Goal: Task Accomplishment & Management: Complete application form

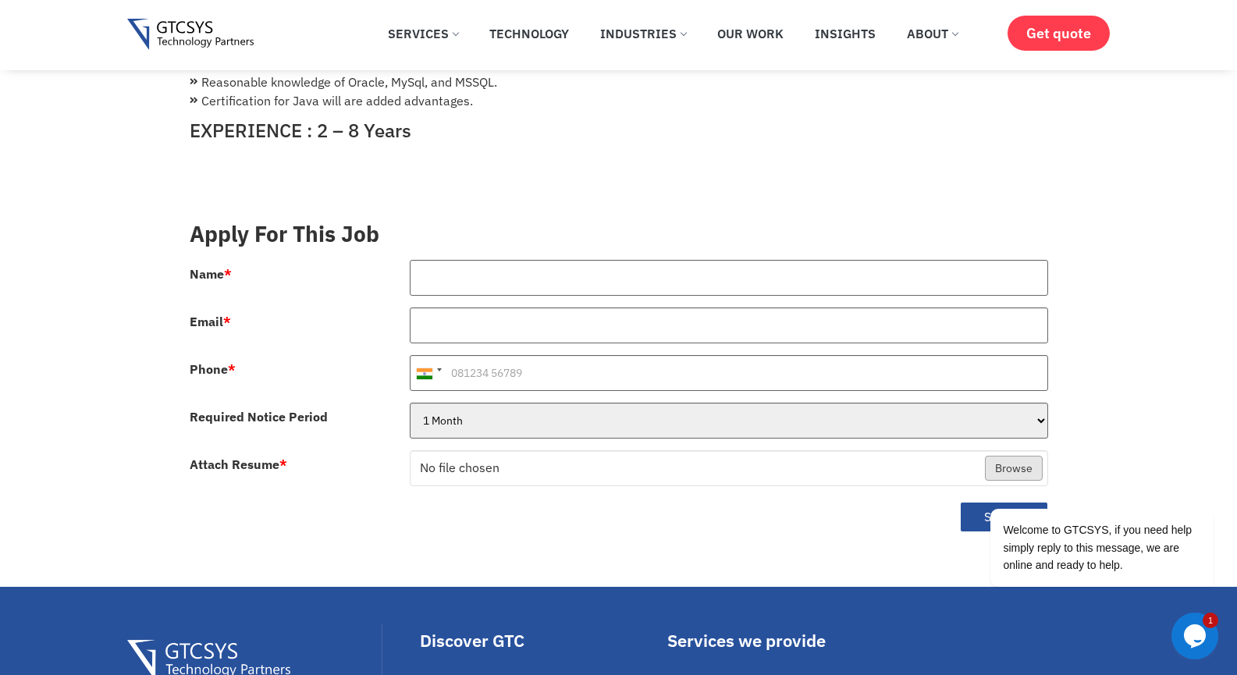
scroll to position [458, 0]
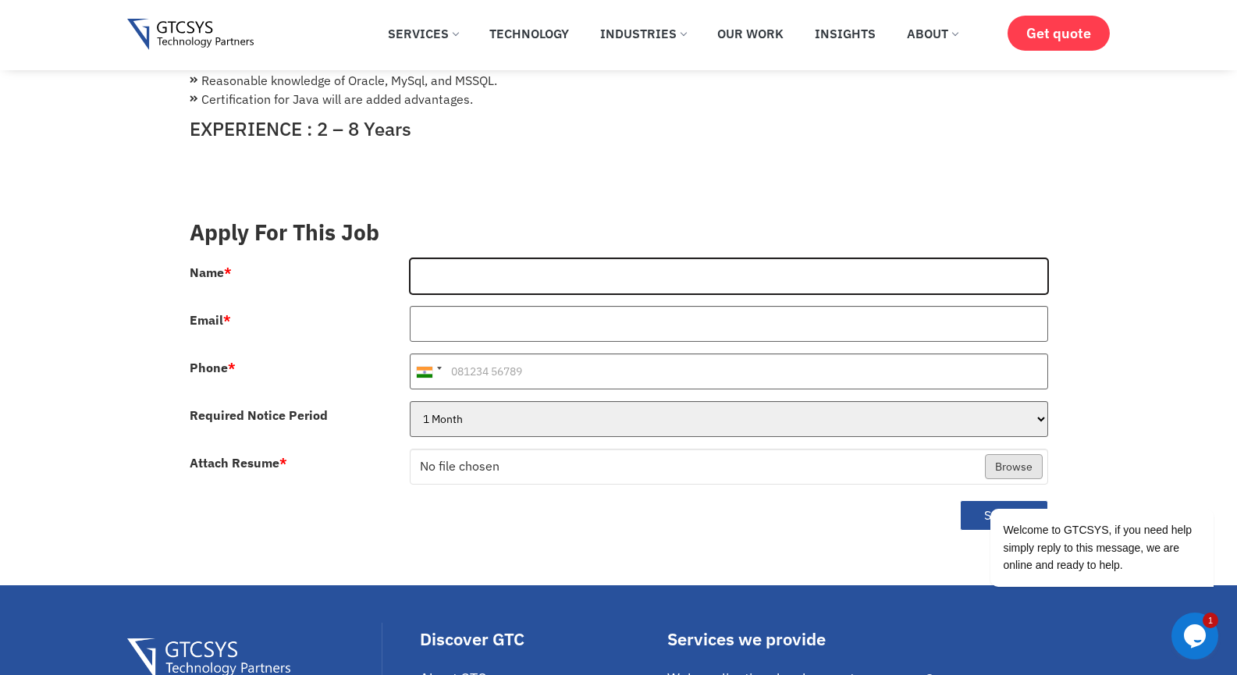
click at [558, 258] on input "Name *" at bounding box center [729, 276] width 639 height 36
type input "[PERSON_NAME]"
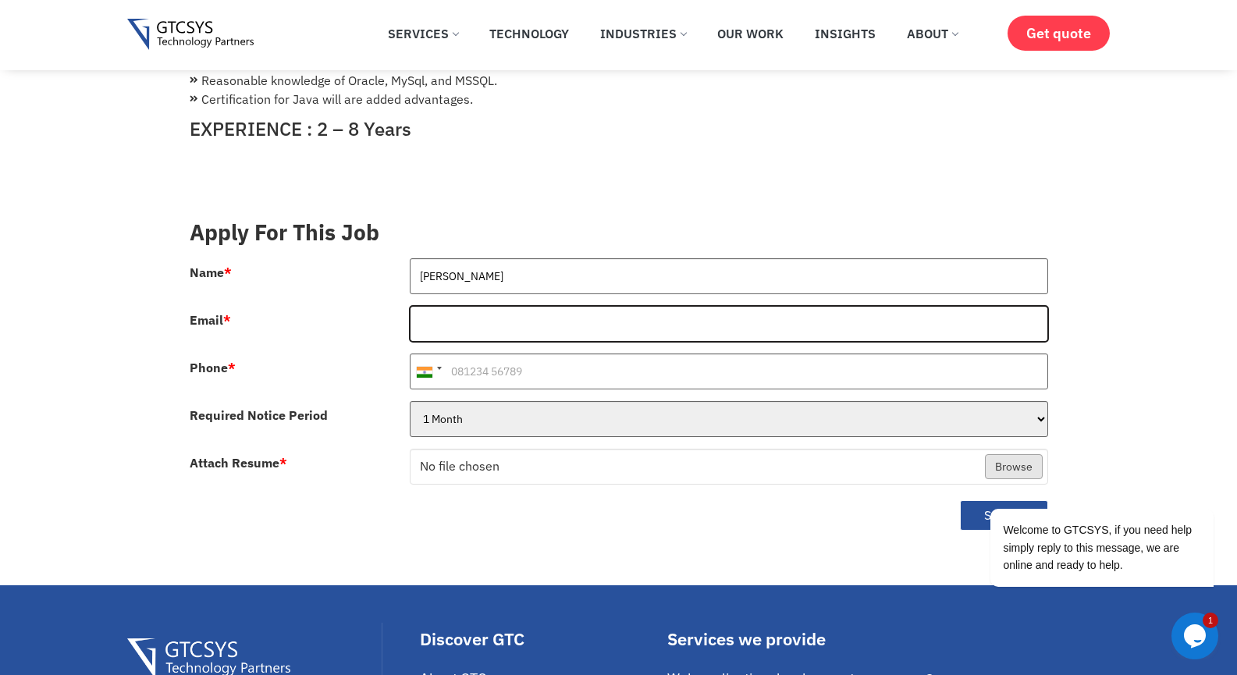
click at [541, 312] on input "Email *" at bounding box center [729, 324] width 639 height 36
type input "[EMAIL_ADDRESS][DOMAIN_NAME]"
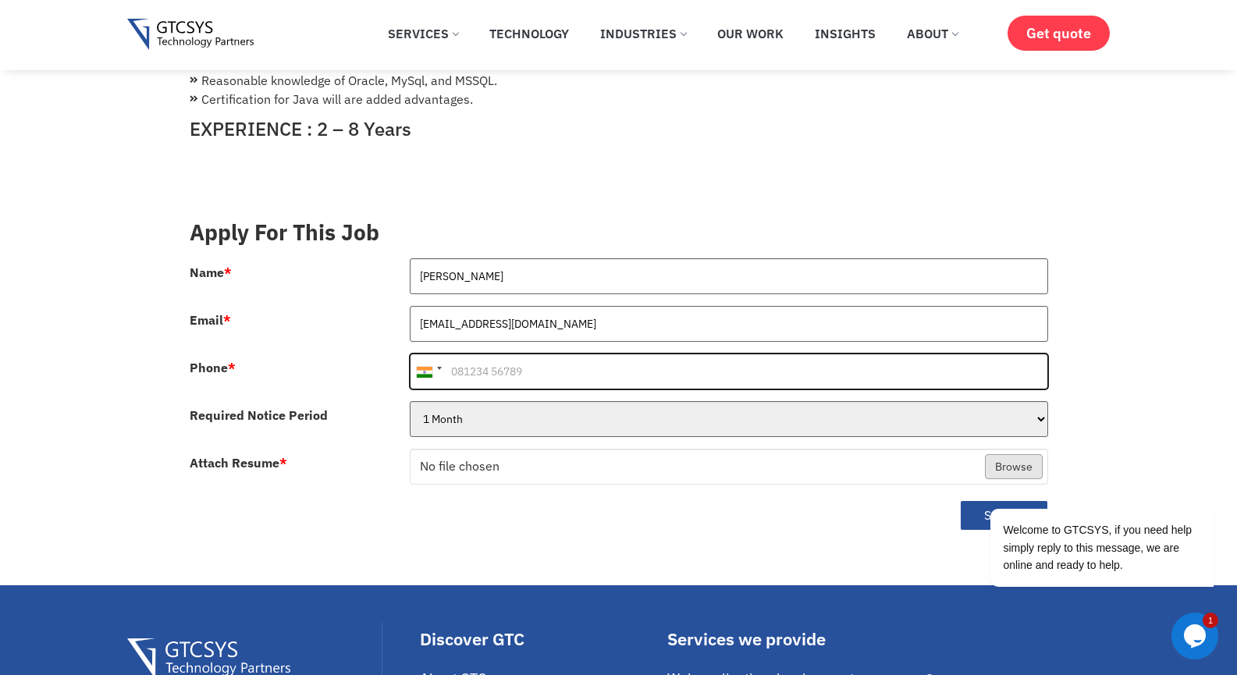
click at [514, 369] on input "Phone *" at bounding box center [729, 372] width 639 height 36
type input "7906094248"
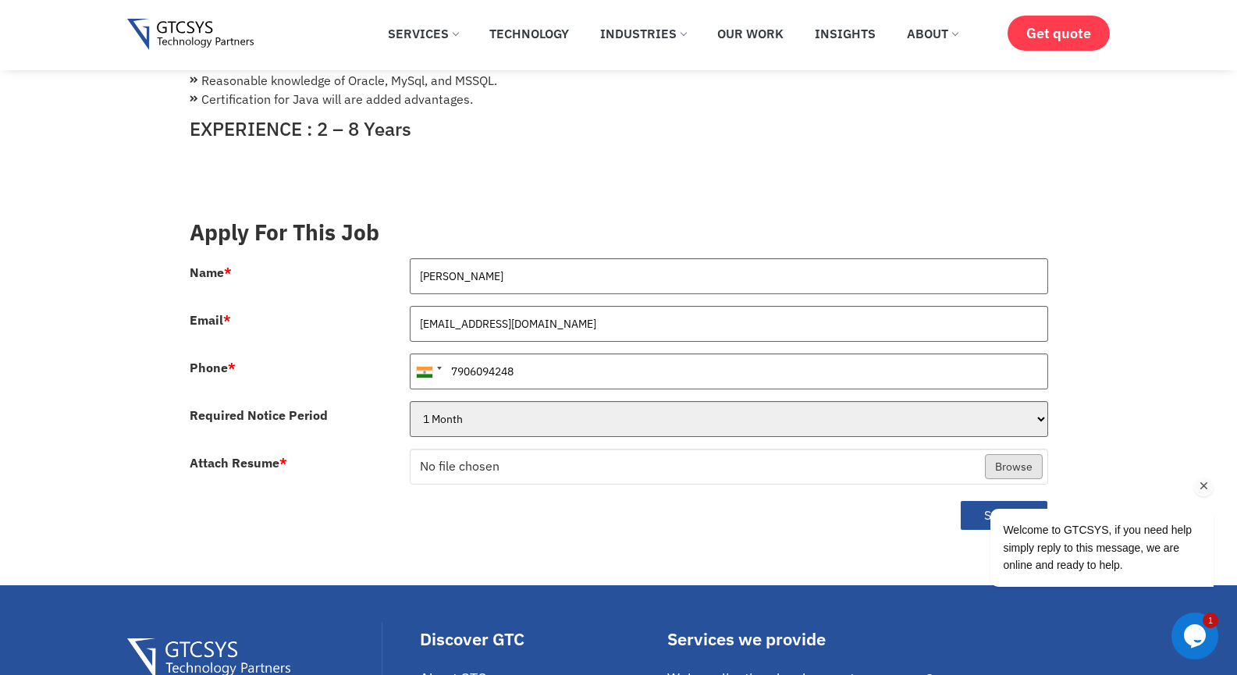
click at [1012, 450] on div "Welcome to GTCSYS, if you need help simply reply to this message, we are online…" at bounding box center [1081, 483] width 281 height 237
click at [998, 445] on div "Welcome to GTCSYS, if you need help simply reply to this message, we are online…" at bounding box center [1081, 483] width 281 height 237
click at [1206, 489] on icon "Chat attention grabber" at bounding box center [1204, 486] width 14 height 14
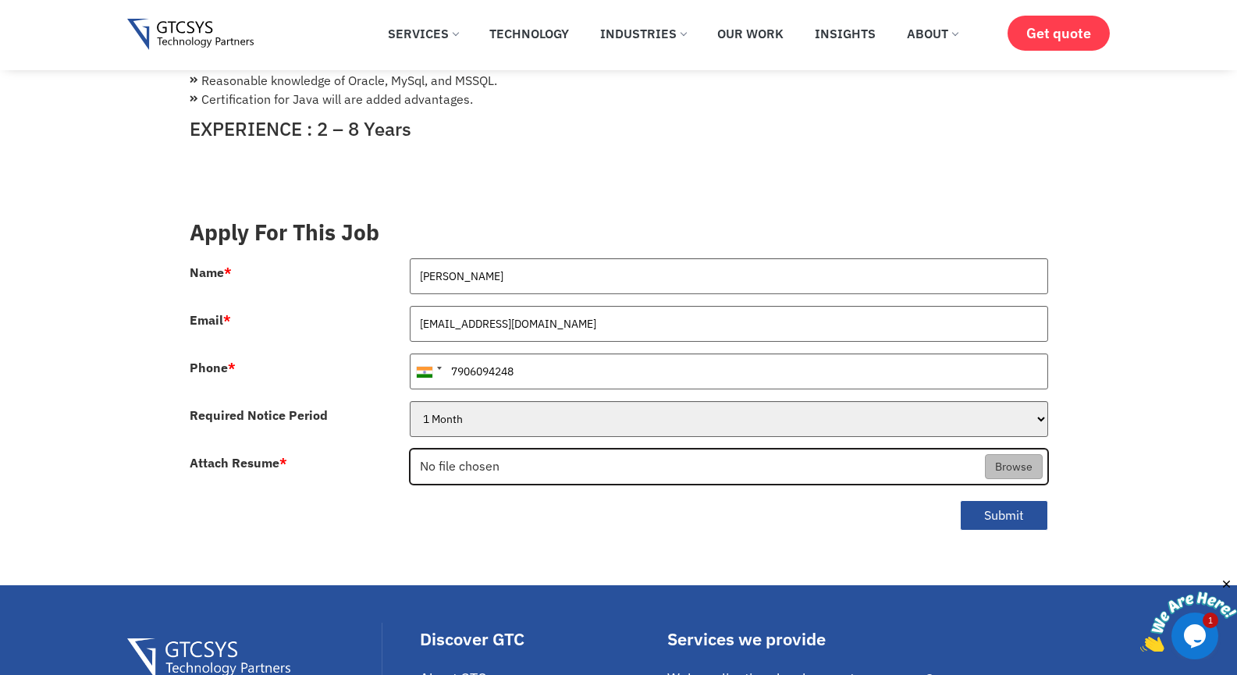
click at [1003, 452] on input "Attach Resume *" at bounding box center [729, 468] width 637 height 36
type input "C:\fakepath\KapilResume.pdf"
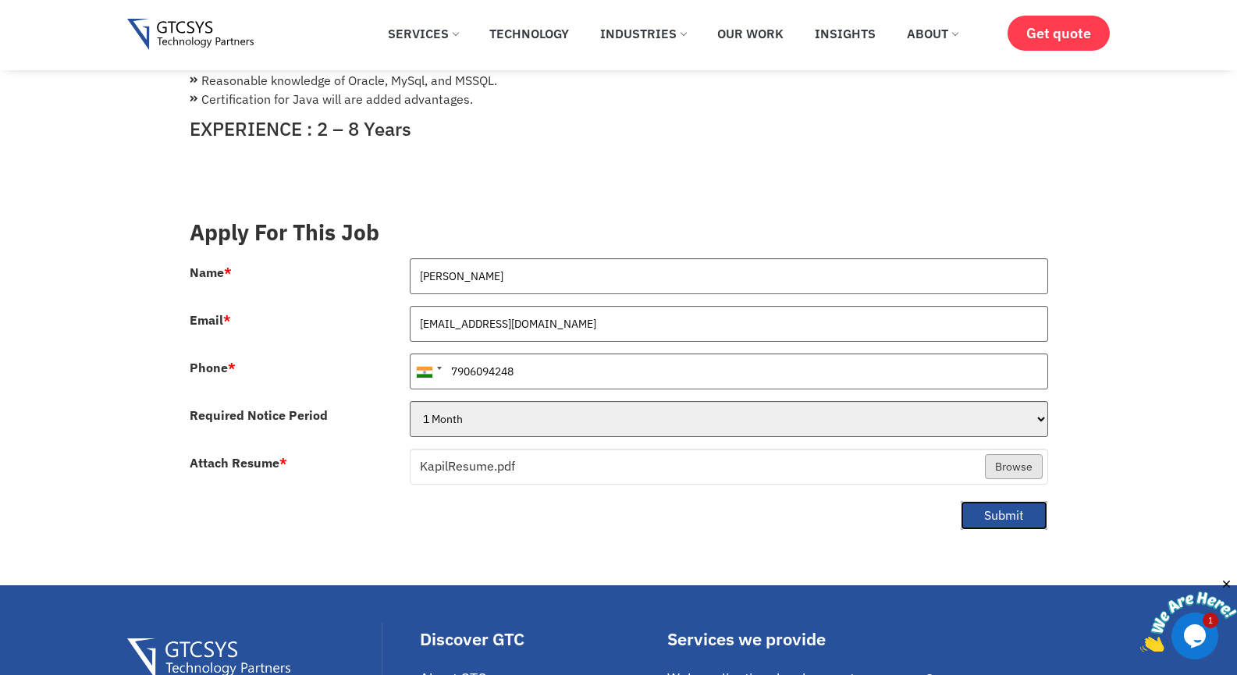
click at [984, 500] on button "Submit" at bounding box center [1004, 515] width 88 height 30
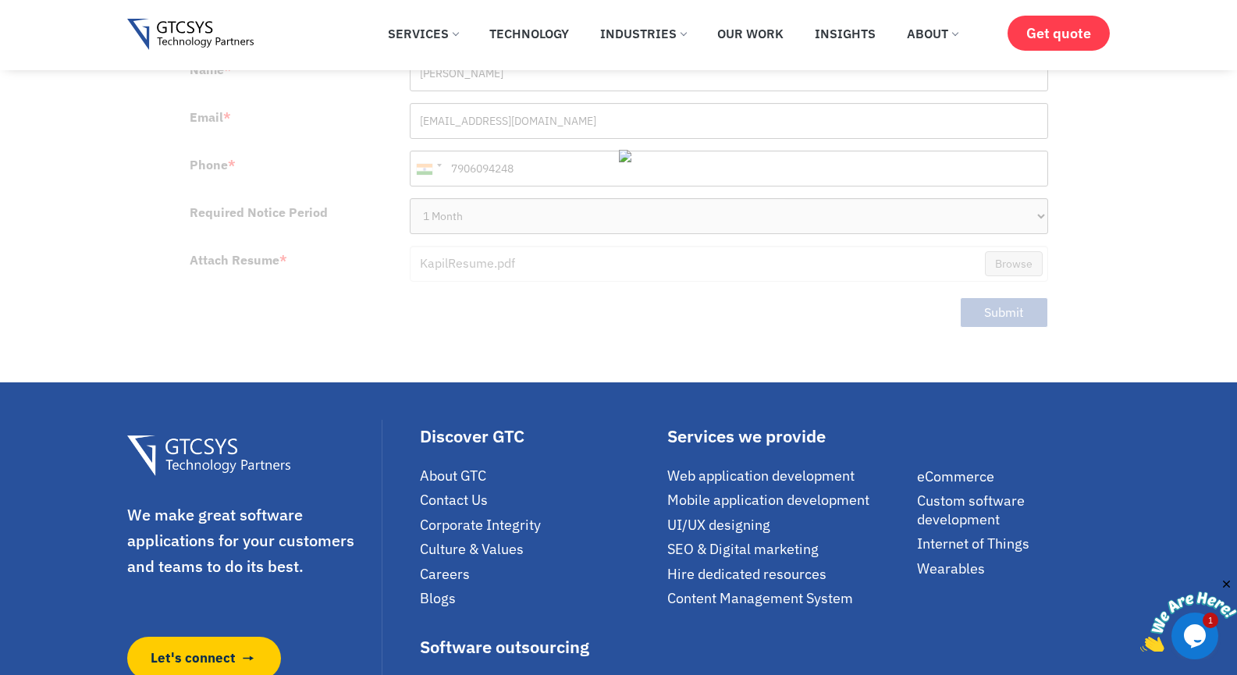
scroll to position [0, 0]
